Goal: Information Seeking & Learning: Learn about a topic

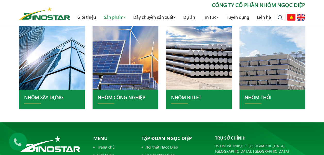
scroll to position [131, 0]
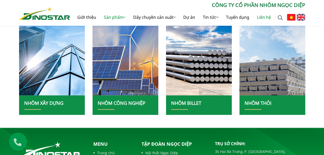
click at [263, 14] on link "Liên hệ" at bounding box center [264, 17] width 22 height 17
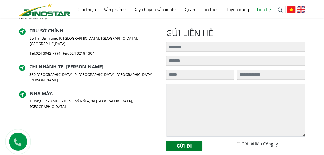
scroll to position [160, 0]
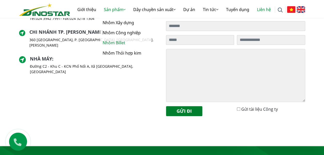
click at [115, 43] on link "Nhôm Billet" at bounding box center [126, 43] width 52 height 10
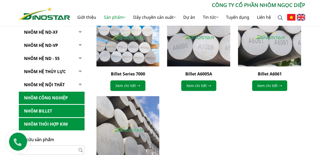
scroll to position [144, 0]
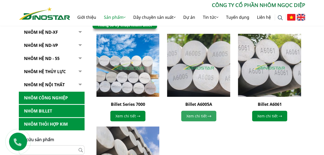
click at [202, 115] on link "Xem chi tiết" at bounding box center [198, 116] width 35 height 11
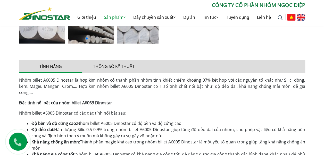
scroll to position [137, 0]
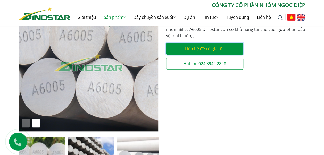
click at [179, 49] on link "Liên hệ để có giá tốt" at bounding box center [204, 49] width 77 height 12
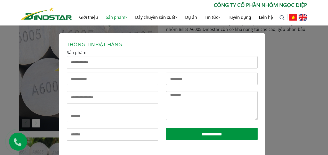
click at [286, 53] on div "**********" at bounding box center [164, 103] width 328 height 155
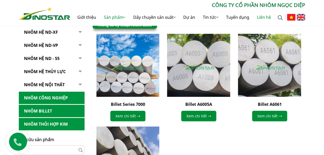
click at [260, 19] on link "Liên hệ" at bounding box center [264, 17] width 22 height 17
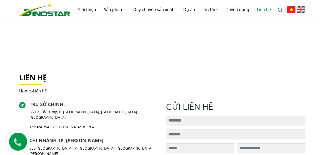
scroll to position [86, 0]
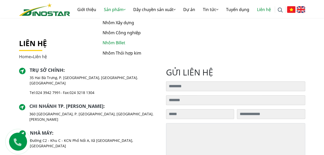
click at [110, 43] on link "Nhôm Billet" at bounding box center [126, 43] width 52 height 10
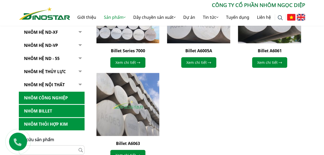
scroll to position [171, 0]
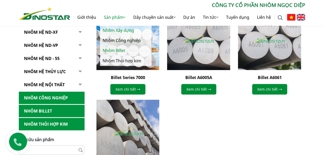
click at [120, 29] on link "Nhôm Xây dựng" at bounding box center [126, 31] width 52 height 10
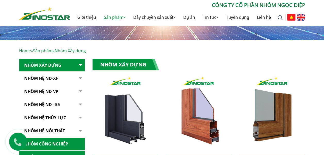
scroll to position [62, 0]
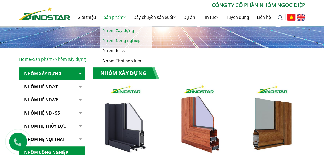
click at [120, 38] on link "Nhôm Công nghiệp" at bounding box center [126, 41] width 52 height 10
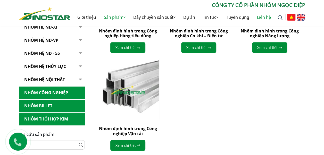
scroll to position [212, 0]
